Goal: Task Accomplishment & Management: Complete application form

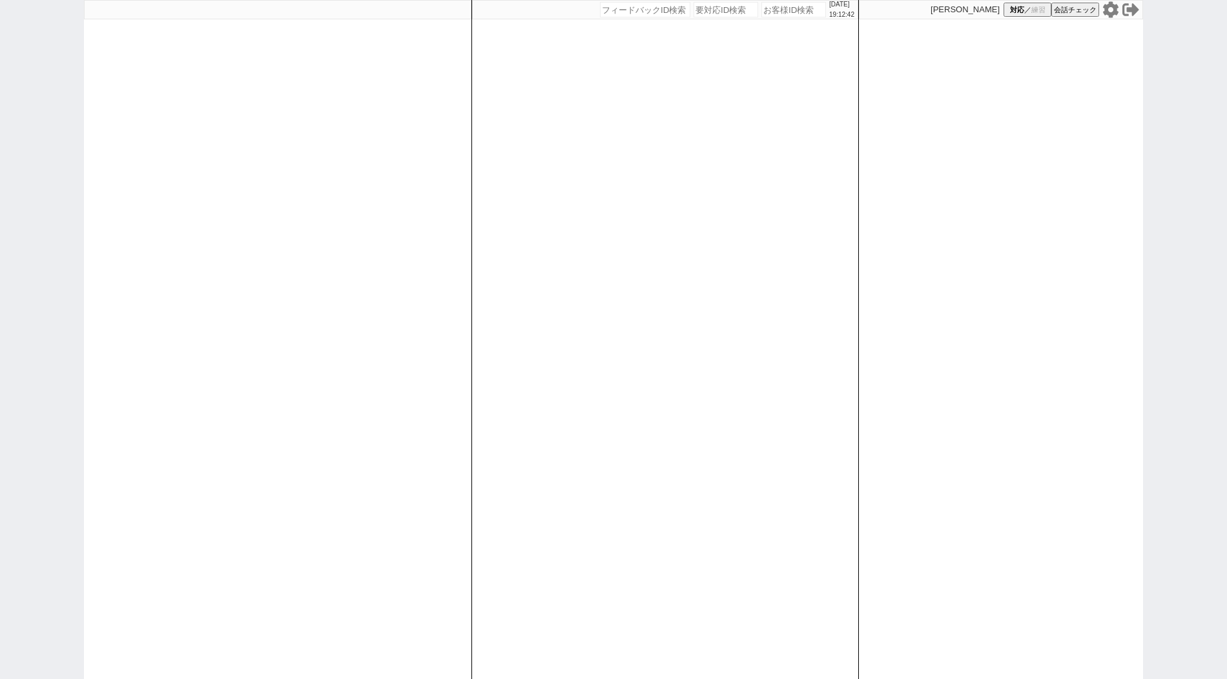
type input "589194"
select select "400"
select select
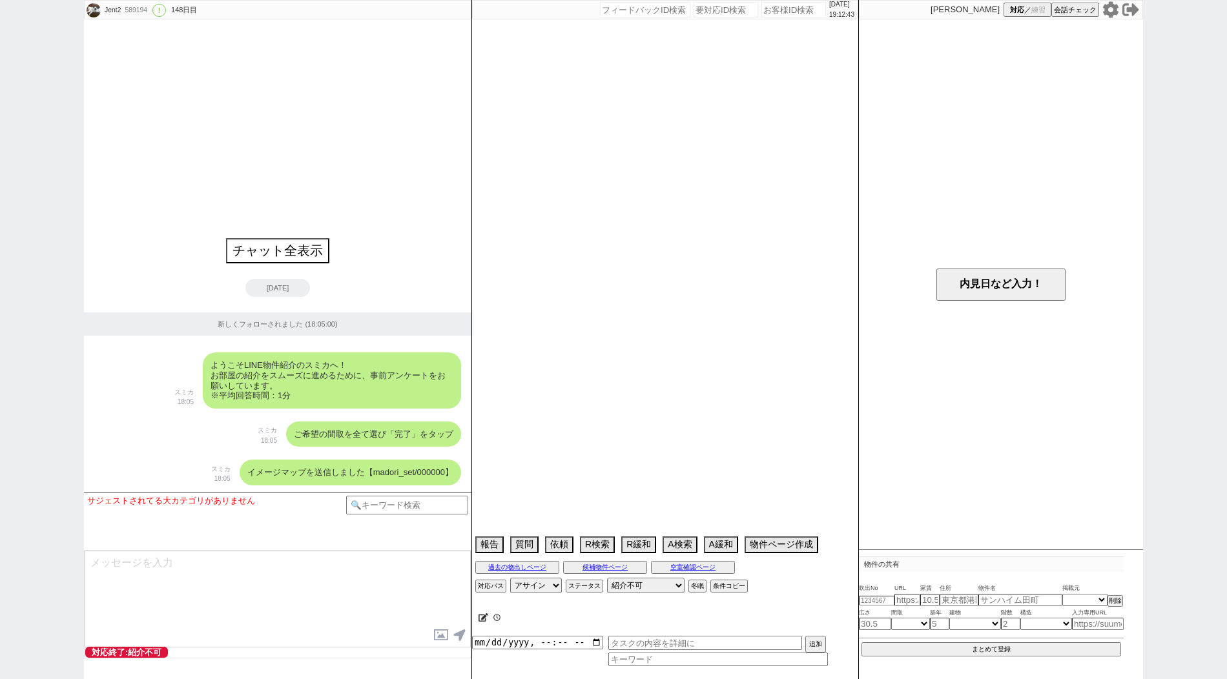
select select "836"
select select "38"
select select "[DATE]"
select select "60"
select select "[DATE]"
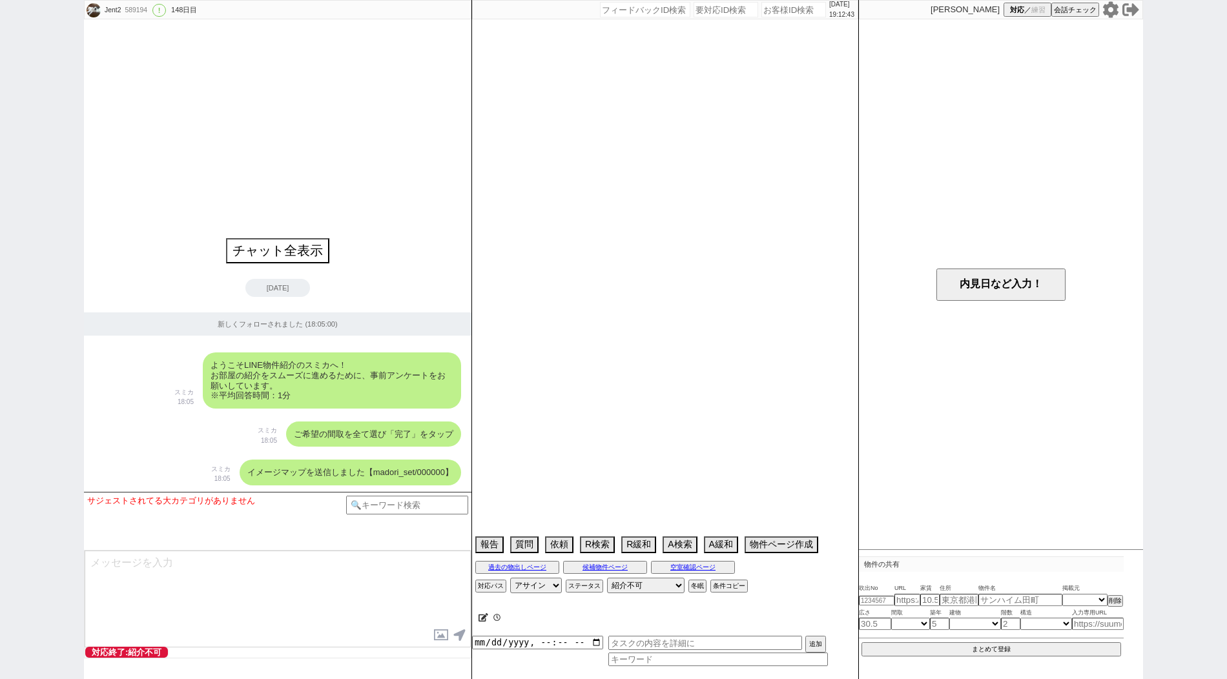
select select "61"
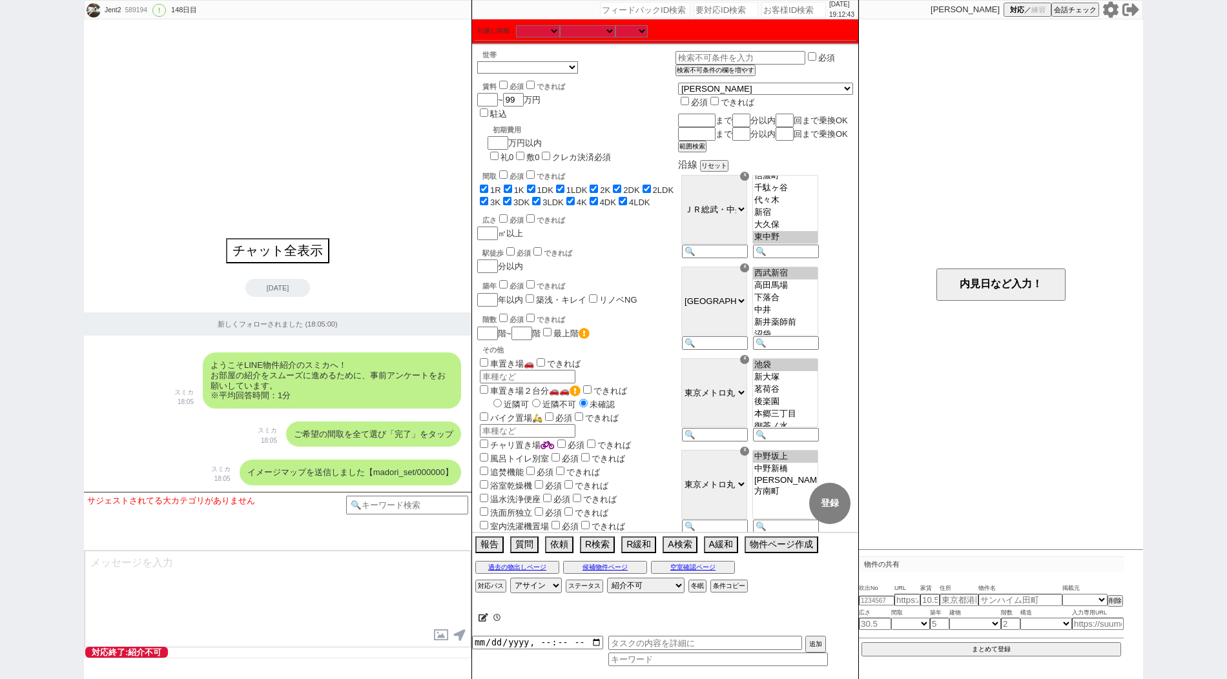
scroll to position [203, 0]
click at [339, 214] on div "チャット全表示 [DATE] 新しくフォローされました (18:05:00) ようこそLINE物件紹介のスミカへ！ お部屋の紹介をスムーズに進めるために、事前…" at bounding box center [278, 255] width 388 height 473
click at [395, 218] on div "チャット全表示 [DATE] 新しくフォローされました (18:05:00) ようこそLINE物件紹介のスミカへ！ お部屋の紹介をスムーズに進めるために、事前…" at bounding box center [278, 255] width 388 height 473
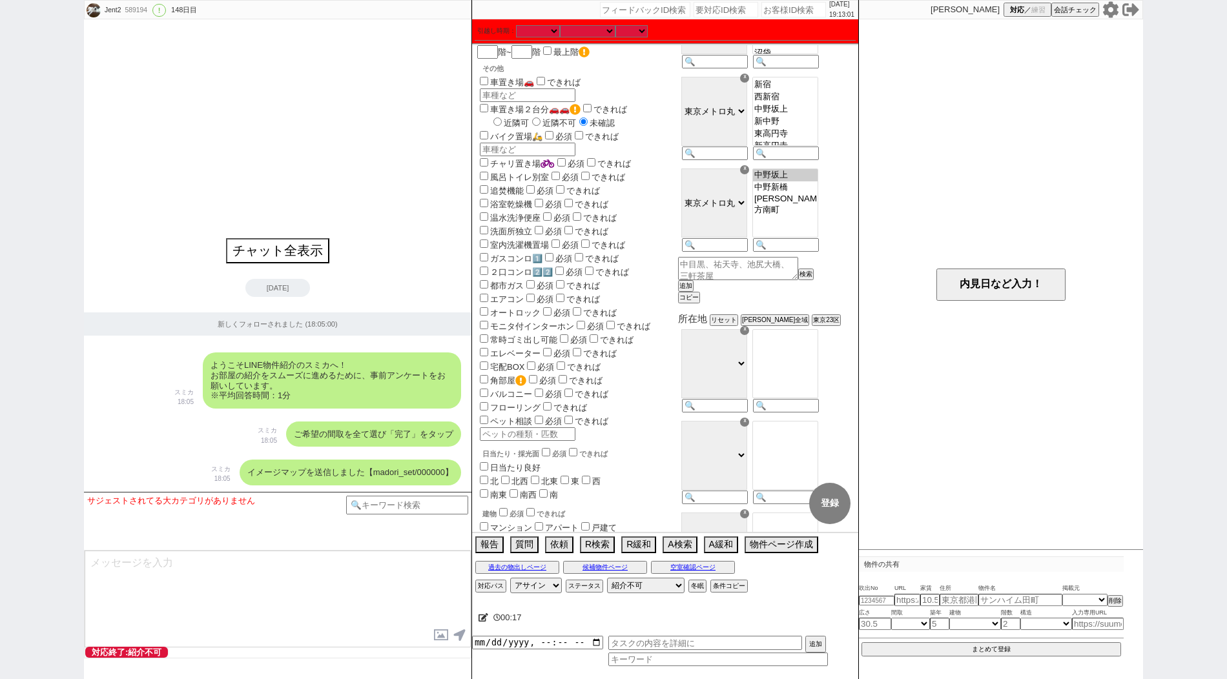
scroll to position [338, 0]
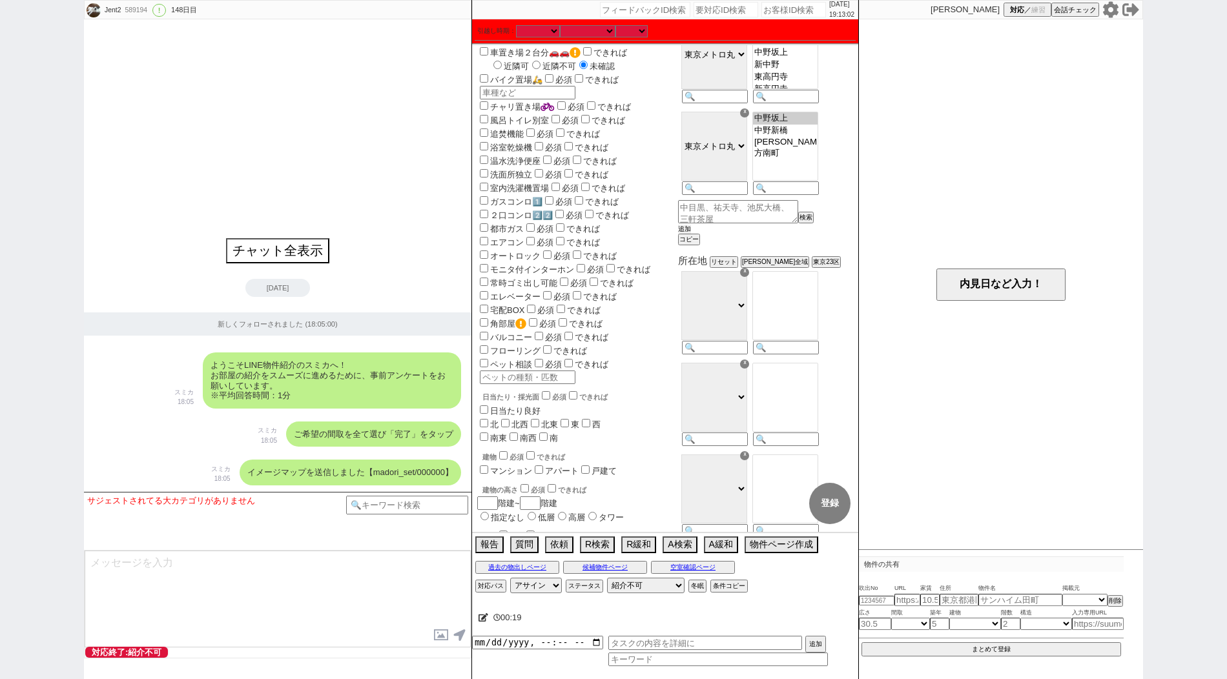
click at [691, 234] on button "追加" at bounding box center [684, 229] width 13 height 9
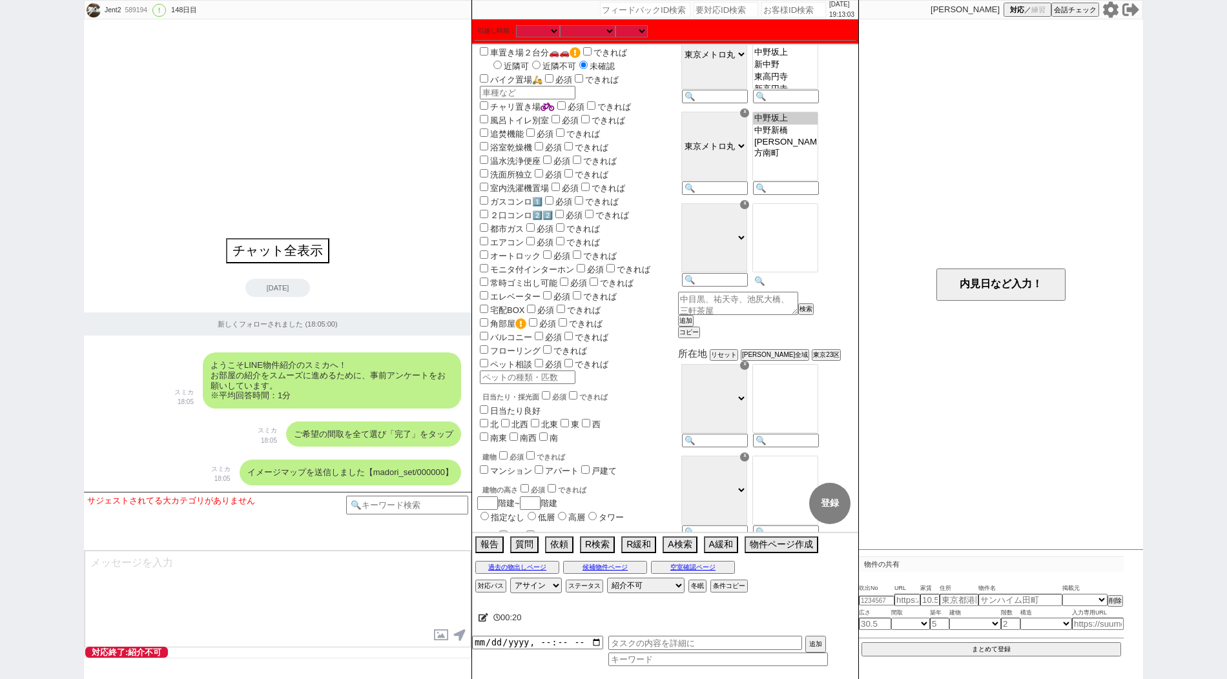
click at [803, 291] on div at bounding box center [784, 246] width 71 height 92
paste input "落合"
type input "落合"
select select "63"
click at [747, 250] on select "ＪＲ総武・中央緩行線 [GEOGRAPHIC_DATA] 小田急[PERSON_NAME][GEOGRAPHIC_DATA] ＪＲ京浜東北・[PERSON_N…" at bounding box center [714, 237] width 66 height 69
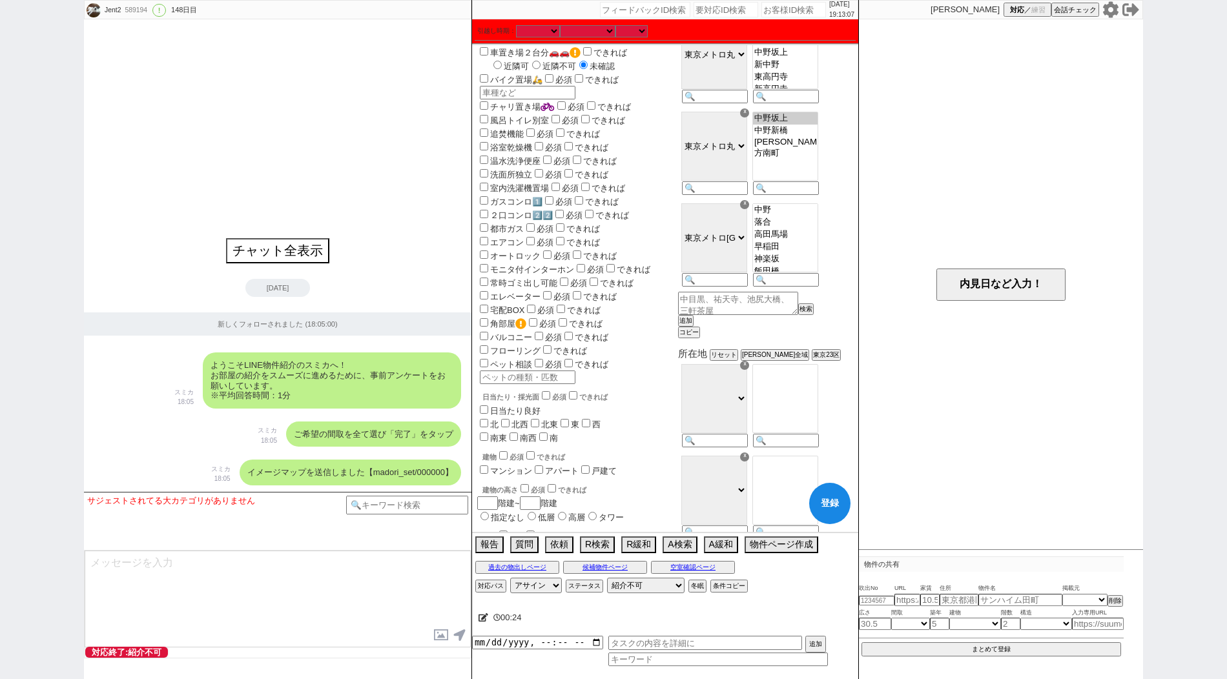
drag, startPoint x: 822, startPoint y: 227, endPoint x: 822, endPoint y: 234, distance: 6.5
select select "[DATE]"
click at [818, 234] on select "[PERSON_NAME][GEOGRAPHIC_DATA][PERSON_NAME][PERSON_NAME][PERSON_NAME][PERSON_NA…" at bounding box center [785, 237] width 66 height 69
click at [833, 510] on button "登録" at bounding box center [829, 503] width 41 height 41
checkbox input "true"
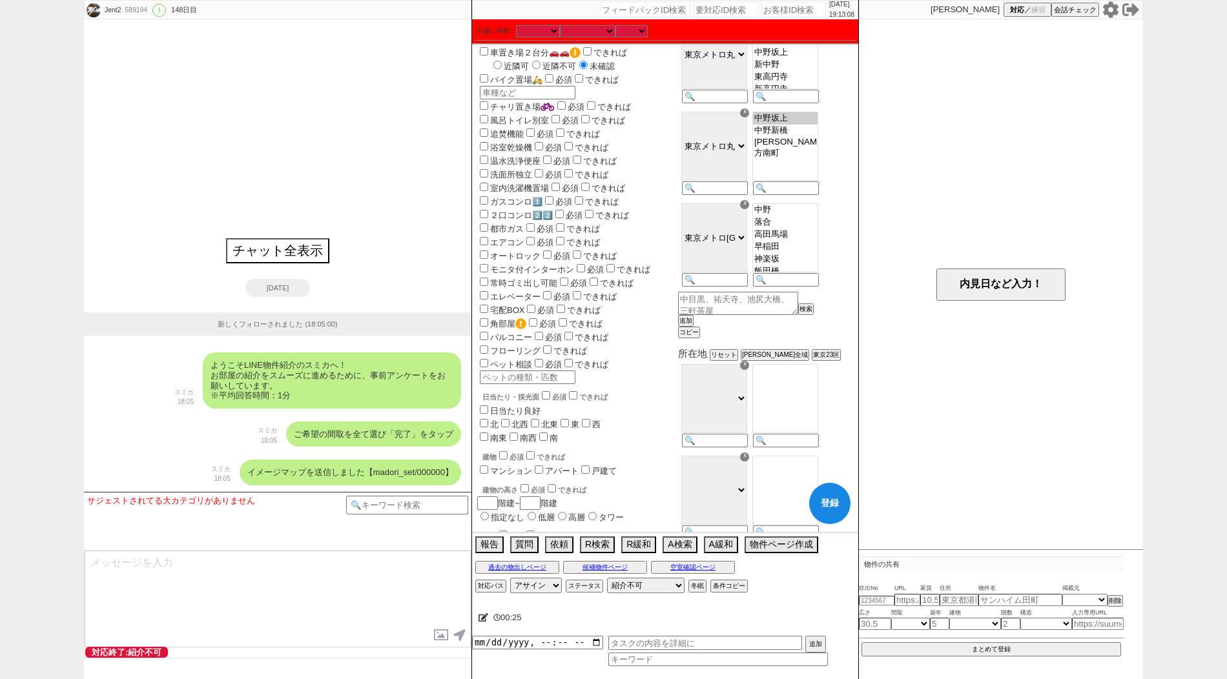
checkbox input "true"
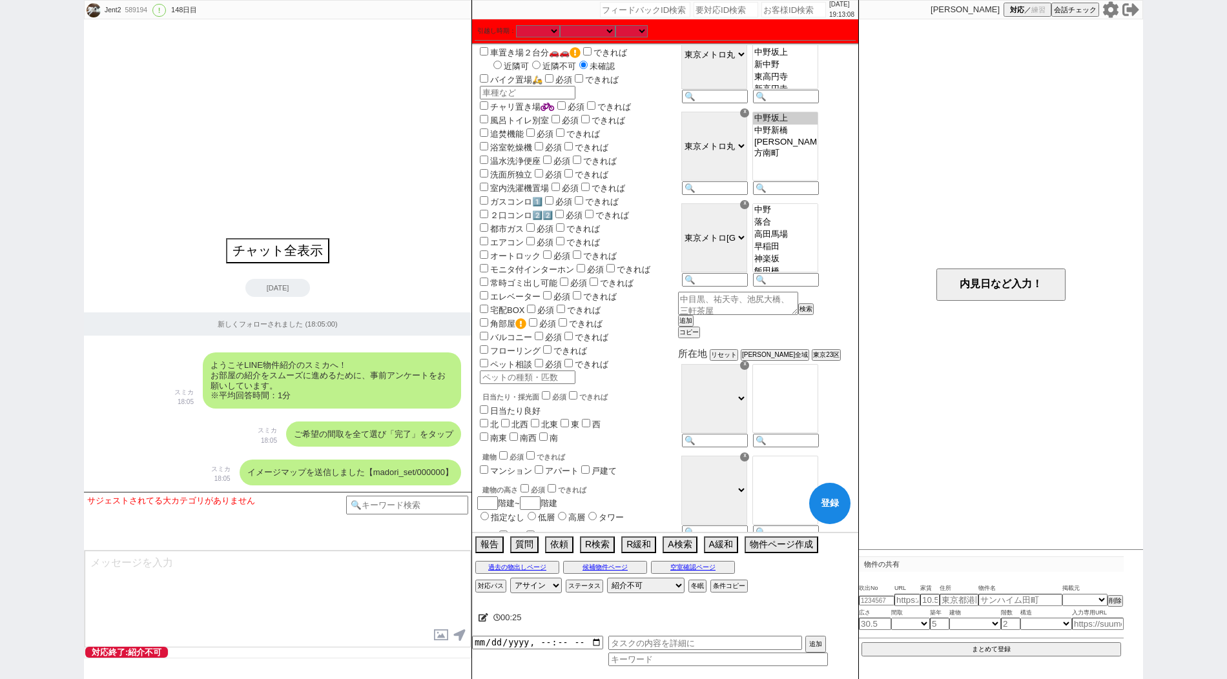
checkbox input "true"
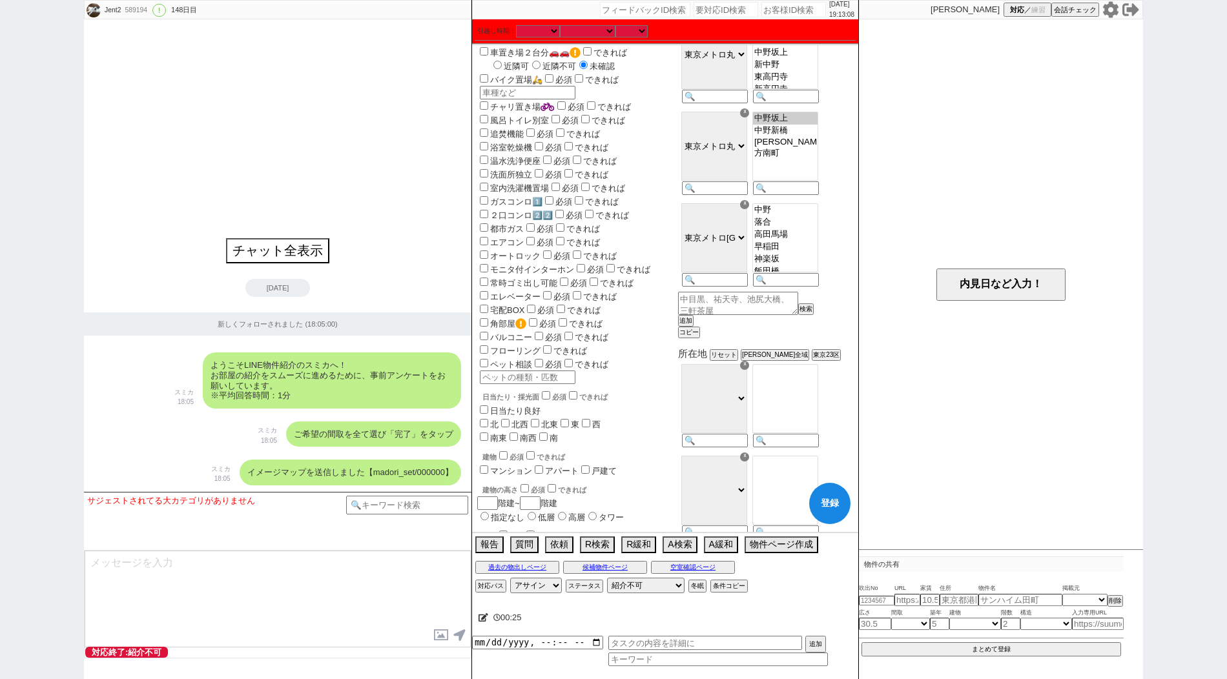
checkbox input "true"
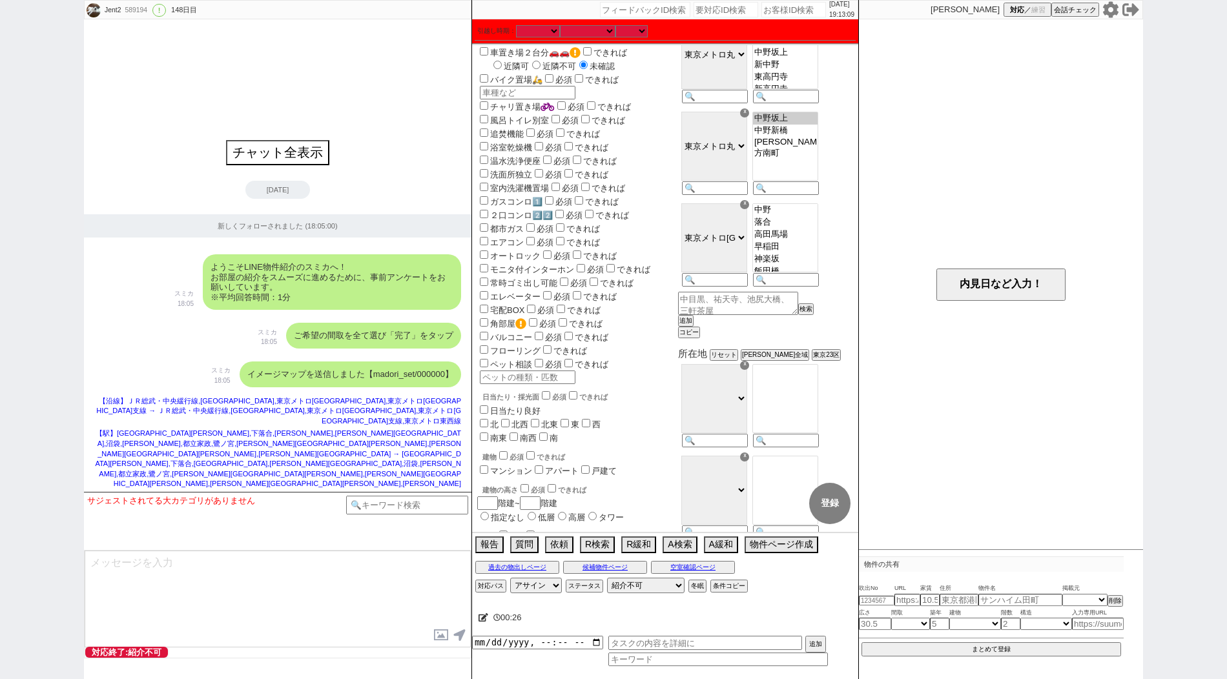
select select "836"
select select "38"
select select "[DATE]"
select select "60"
select select "[DATE]"
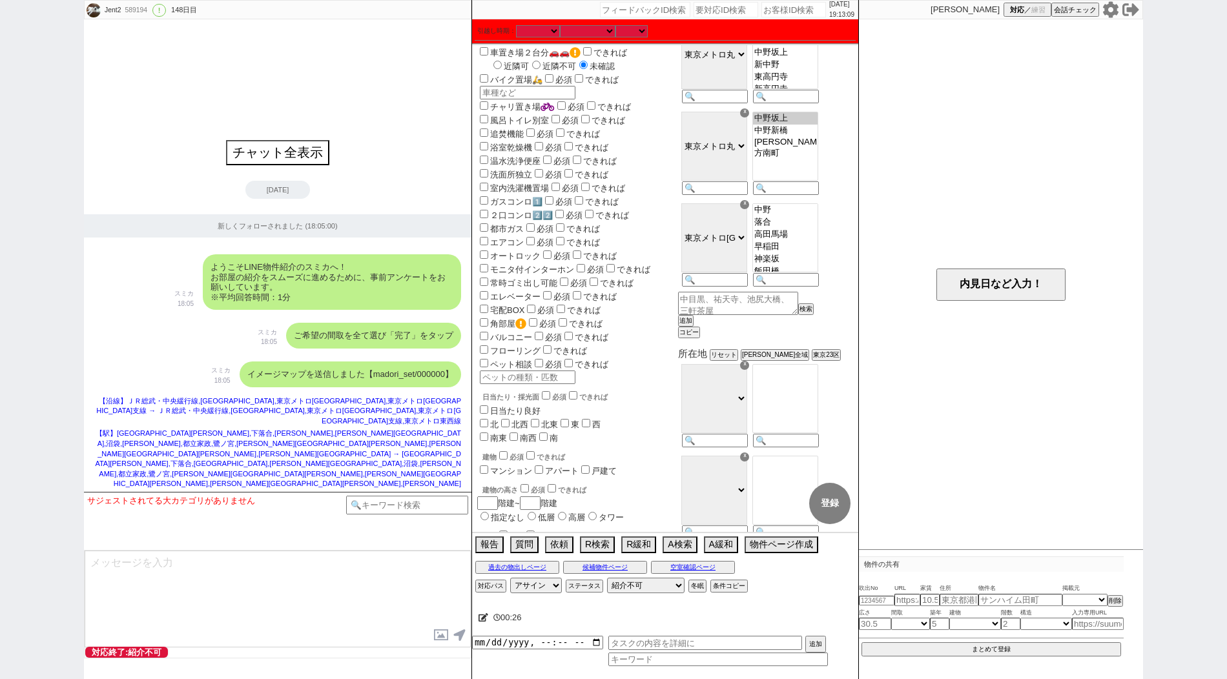
select select "61"
select select "63"
click at [1128, 16] on icon at bounding box center [1131, 9] width 17 height 13
